Goal: Transaction & Acquisition: Purchase product/service

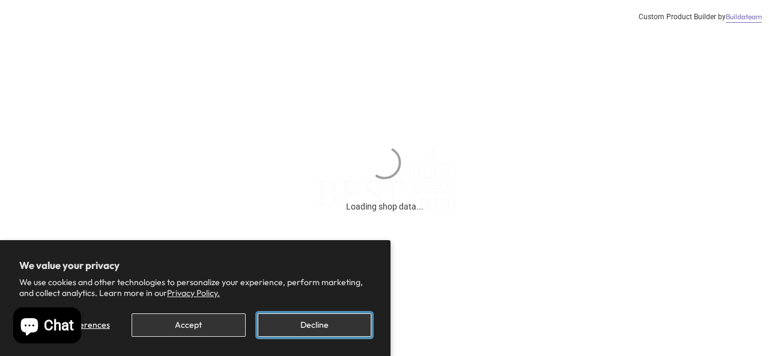
click at [333, 329] on button "Decline" at bounding box center [315, 325] width 114 height 23
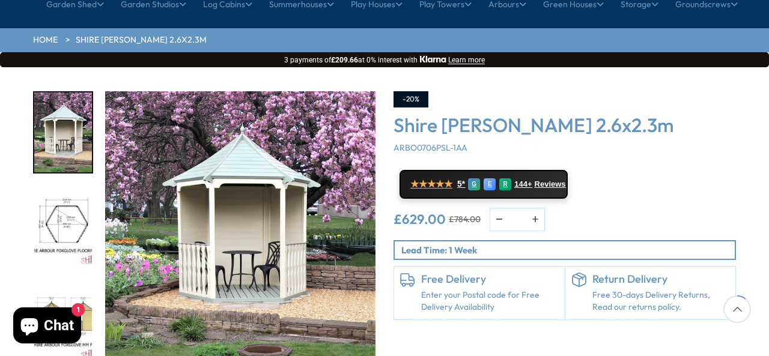
scroll to position [168, 0]
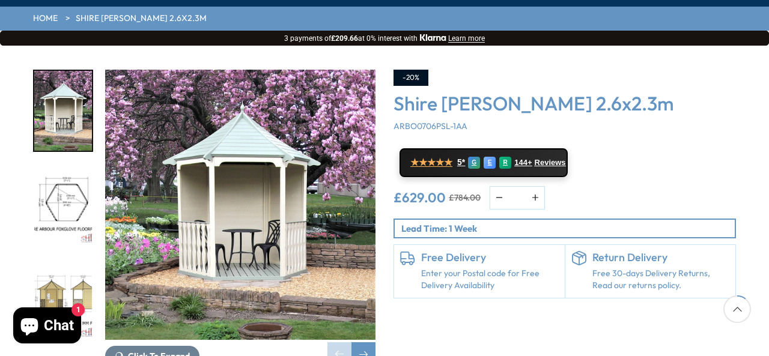
click at [737, 79] on div "-20% Shire [PERSON_NAME] 2.6x2.3m ARBO0706PSL-1AA ★★★★★ 5* G E R 144+ Reviews £…" at bounding box center [565, 218] width 361 height 297
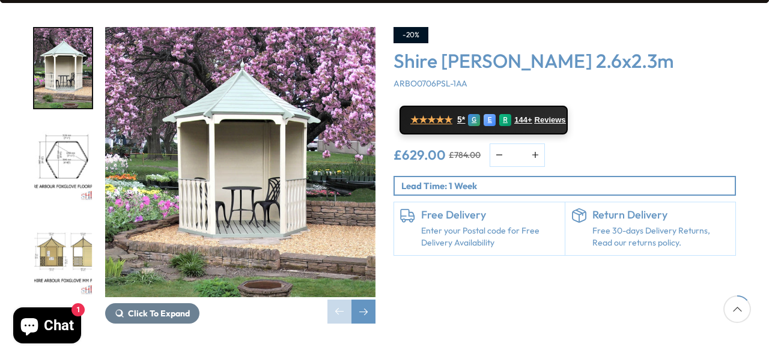
scroll to position [192, 0]
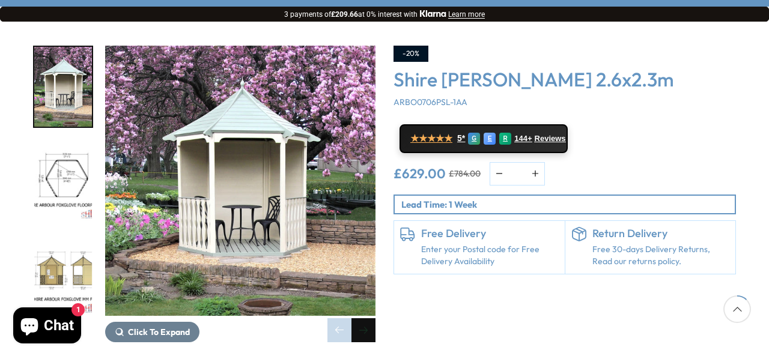
click at [366, 318] on div "Next slide" at bounding box center [364, 330] width 24 height 24
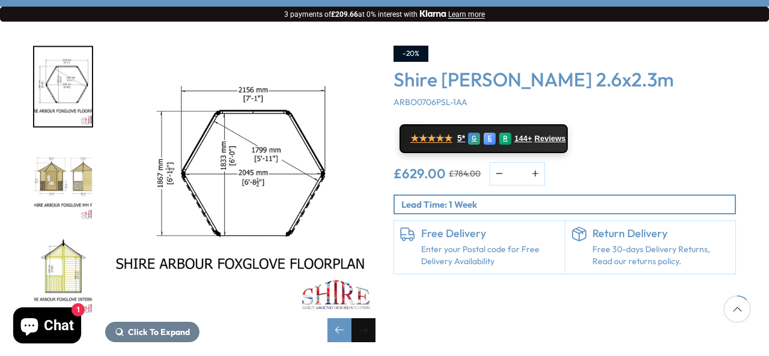
click at [366, 318] on div "Next slide" at bounding box center [364, 330] width 24 height 24
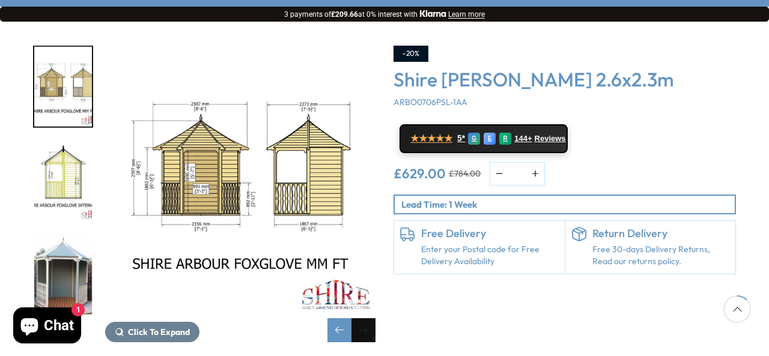
click at [366, 318] on div "Next slide" at bounding box center [364, 330] width 24 height 24
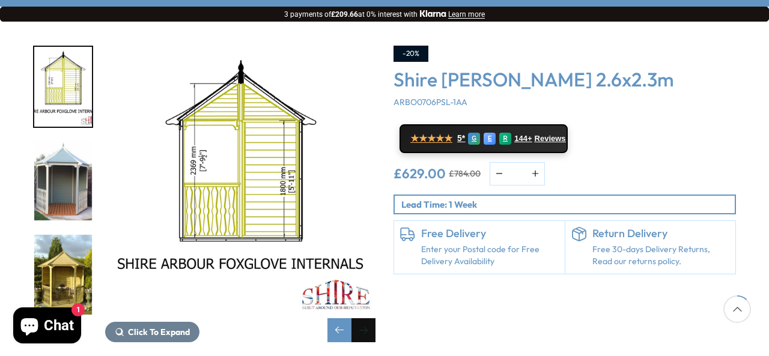
click at [366, 318] on div "Next slide" at bounding box center [364, 330] width 24 height 24
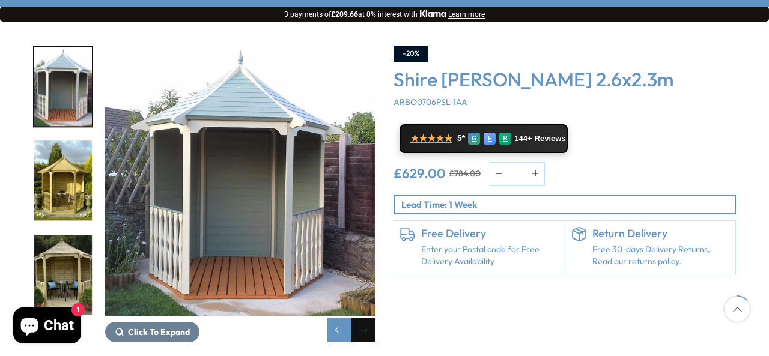
click at [366, 318] on div "Next slide" at bounding box center [364, 330] width 24 height 24
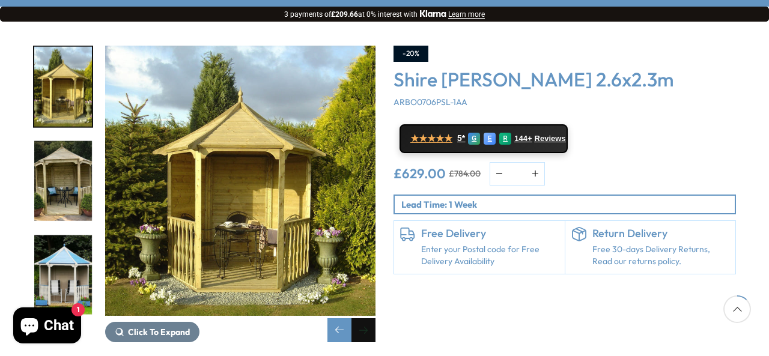
click at [366, 318] on div "Next slide" at bounding box center [364, 330] width 24 height 24
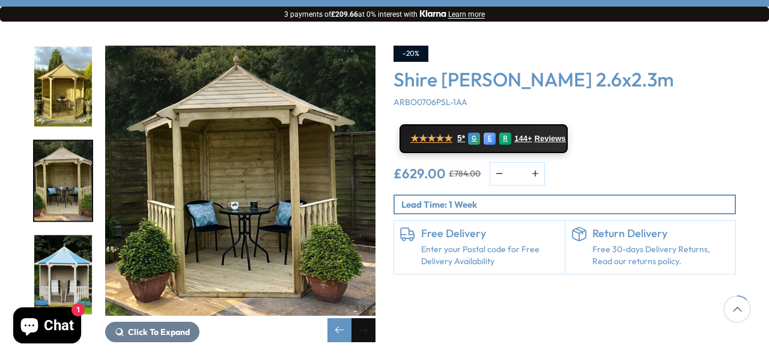
click at [367, 318] on div "Next slide" at bounding box center [364, 330] width 24 height 24
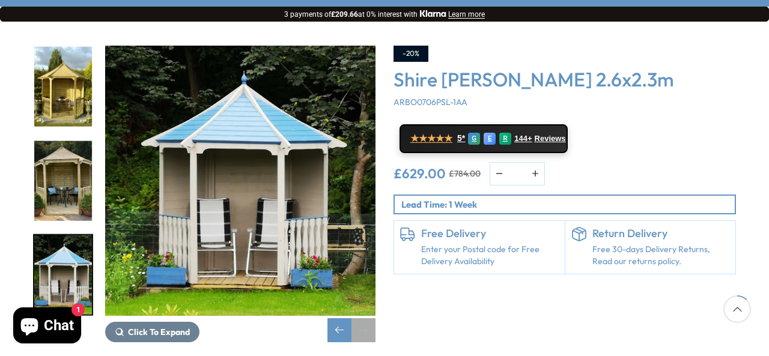
click at [365, 318] on div "Next slide" at bounding box center [364, 330] width 24 height 24
click at [362, 318] on div "Next slide" at bounding box center [364, 330] width 24 height 24
click at [338, 318] on div "Previous slide" at bounding box center [339, 330] width 24 height 24
